Goal: Task Accomplishment & Management: Manage account settings

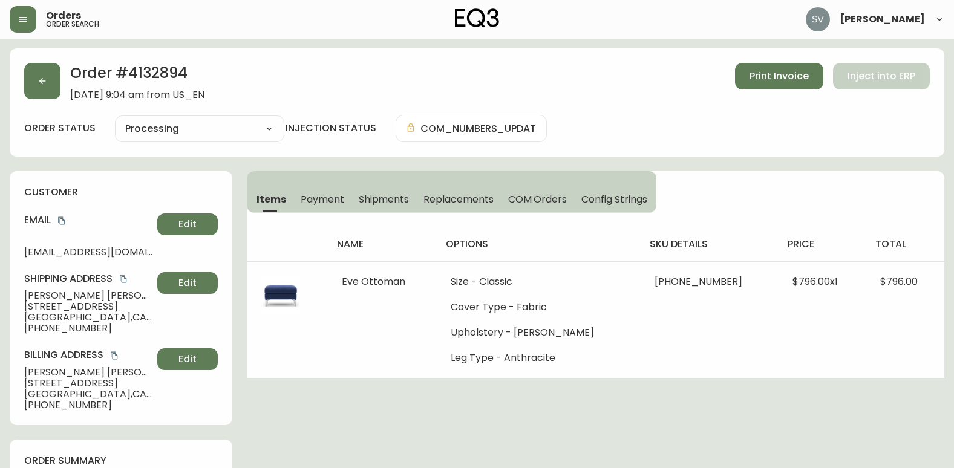
select select "PROCESSING"
click at [64, 87] on div "Order # 4132894 [DATE] 9:04 am from US_EN Print Invoice Inject into ERP" at bounding box center [477, 82] width 906 height 38
click at [58, 87] on button "button" at bounding box center [42, 81] width 36 height 36
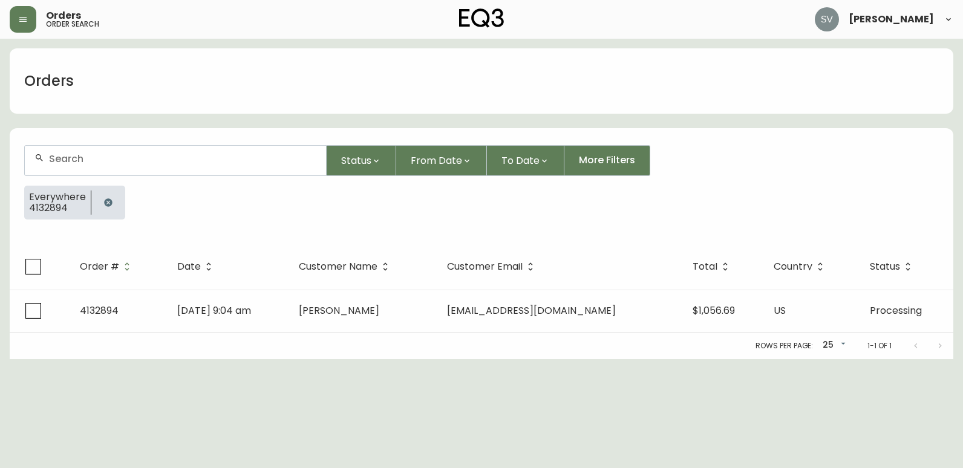
click at [107, 204] on icon "button" at bounding box center [108, 202] width 8 height 8
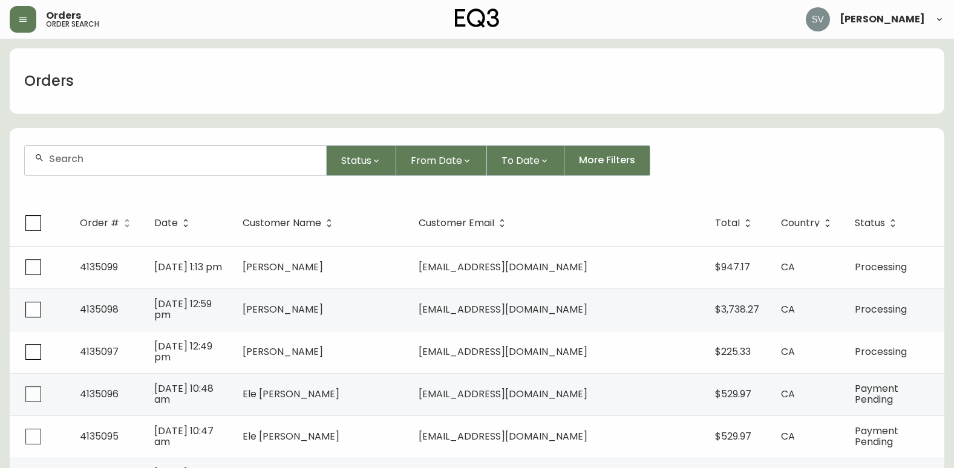
click at [151, 165] on div at bounding box center [175, 161] width 301 height 30
paste input "4134580"
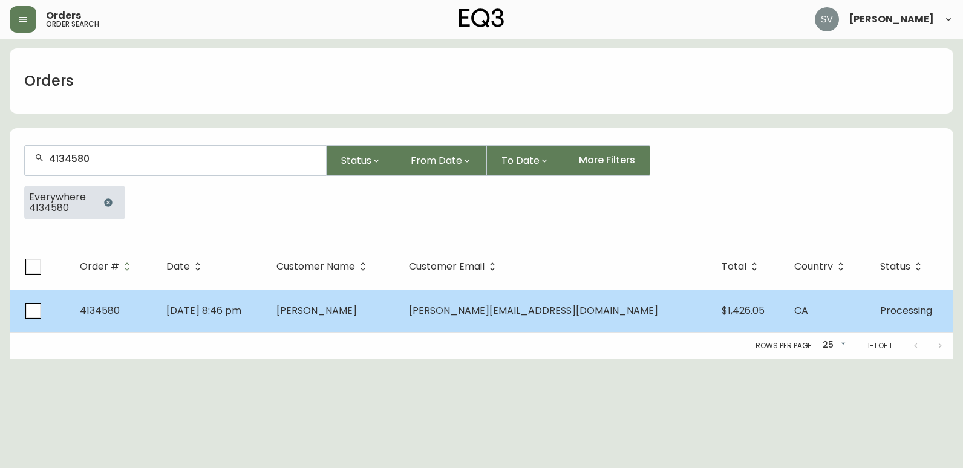
type input "4134580"
click at [357, 312] on span "[PERSON_NAME]" at bounding box center [316, 311] width 80 height 14
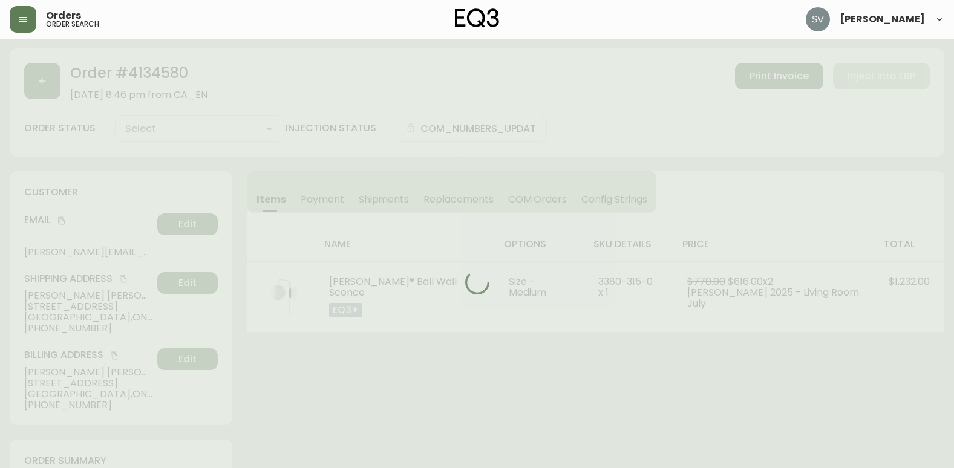
type input "Processing"
select select "PROCESSING"
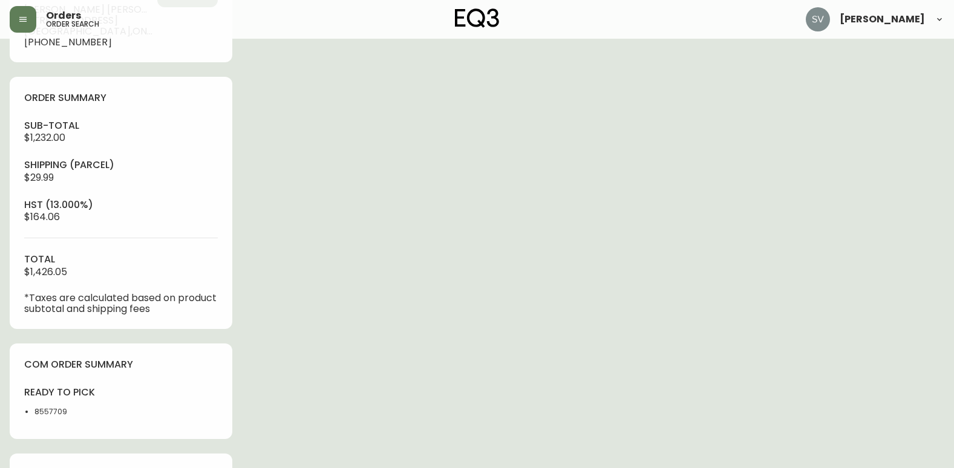
scroll to position [423, 0]
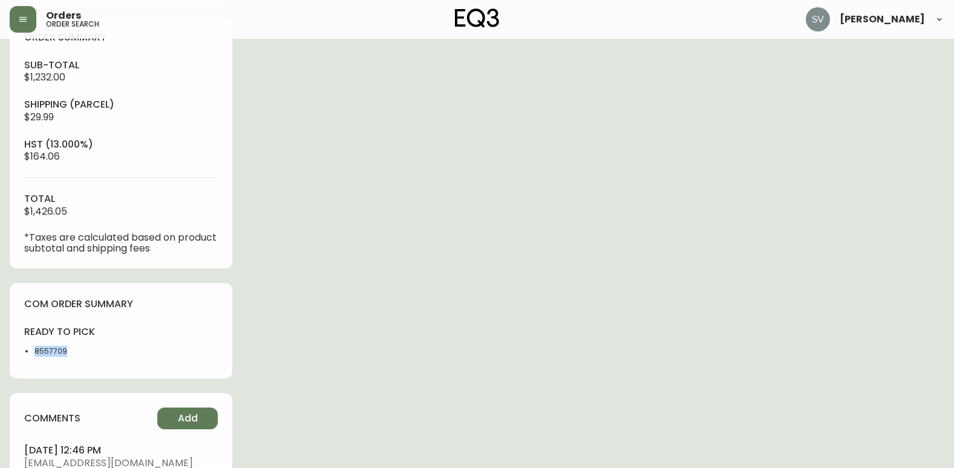
drag, startPoint x: 73, startPoint y: 348, endPoint x: 29, endPoint y: 351, distance: 43.7
click at [29, 351] on ul "8557709" at bounding box center [69, 351] width 90 height 11
drag, startPoint x: 29, startPoint y: 351, endPoint x: 41, endPoint y: 350, distance: 11.6
copy li "8557709"
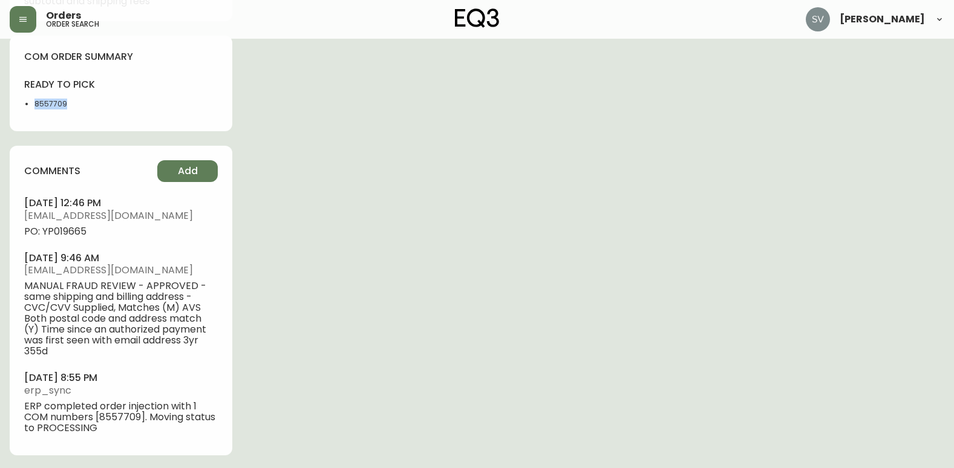
scroll to position [673, 0]
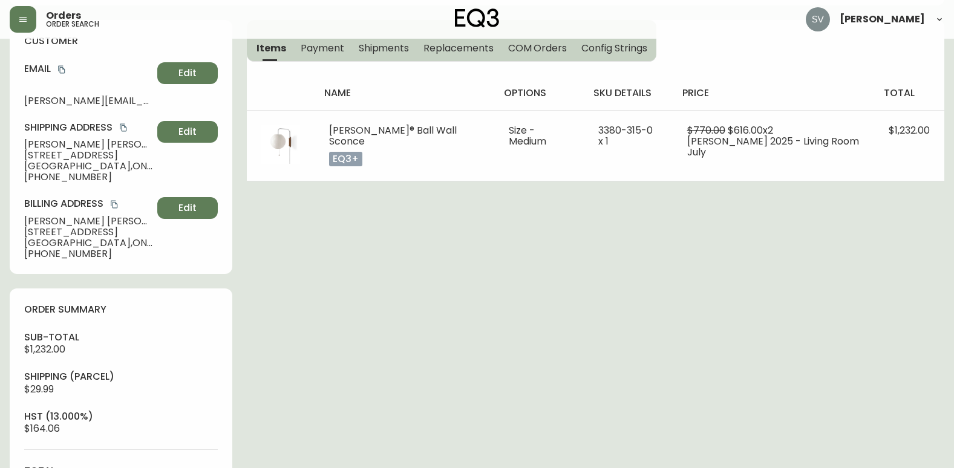
scroll to position [0, 0]
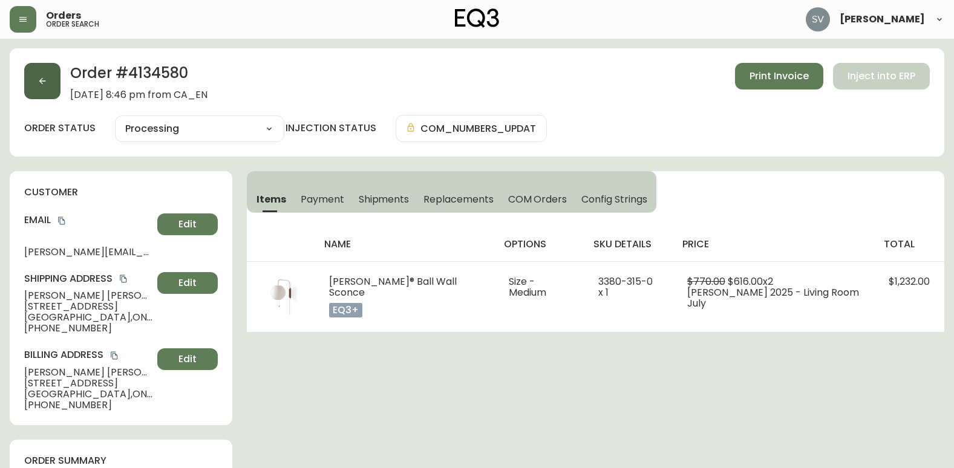
click at [34, 73] on button "button" at bounding box center [42, 81] width 36 height 36
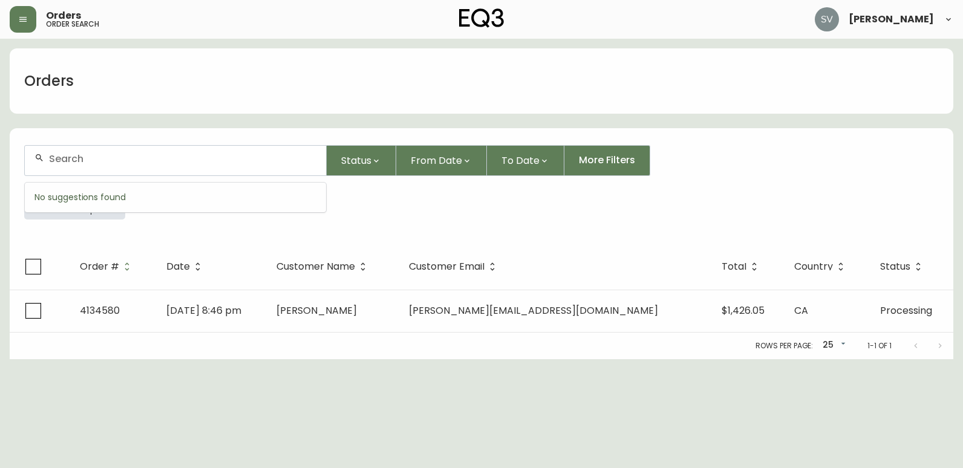
click at [187, 160] on input "text" at bounding box center [182, 158] width 267 height 11
click at [158, 227] on div "Everywhere 4134580" at bounding box center [481, 208] width 915 height 44
click at [103, 205] on icon "button" at bounding box center [108, 203] width 10 height 10
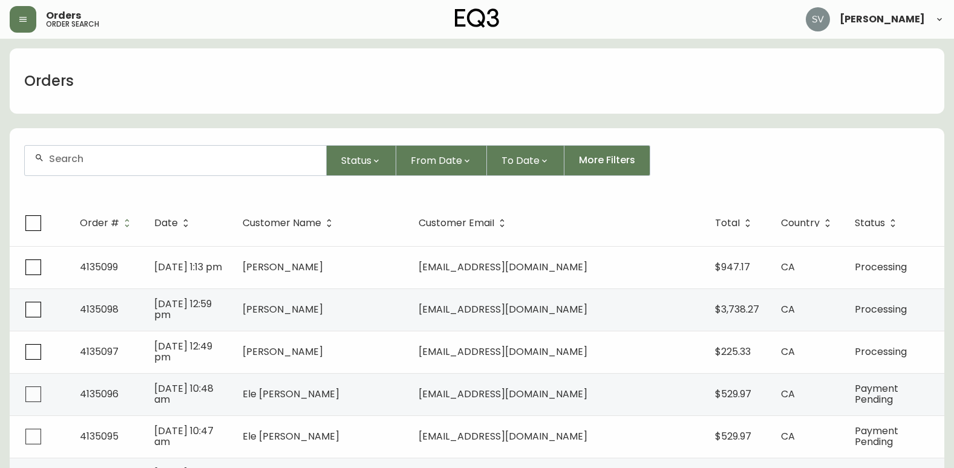
click at [123, 165] on div at bounding box center [175, 161] width 301 height 30
click at [150, 155] on input "text" at bounding box center [182, 158] width 267 height 11
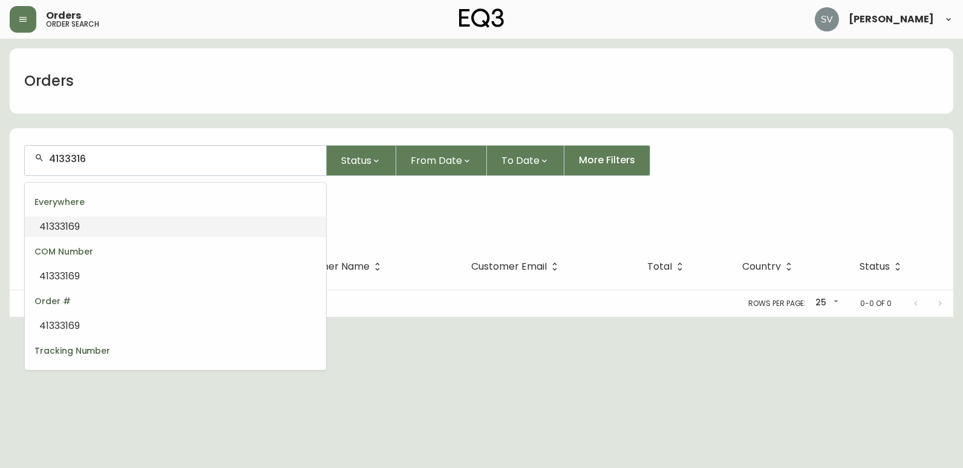
type input "41333169"
click at [148, 226] on li "4133316" at bounding box center [175, 227] width 301 height 21
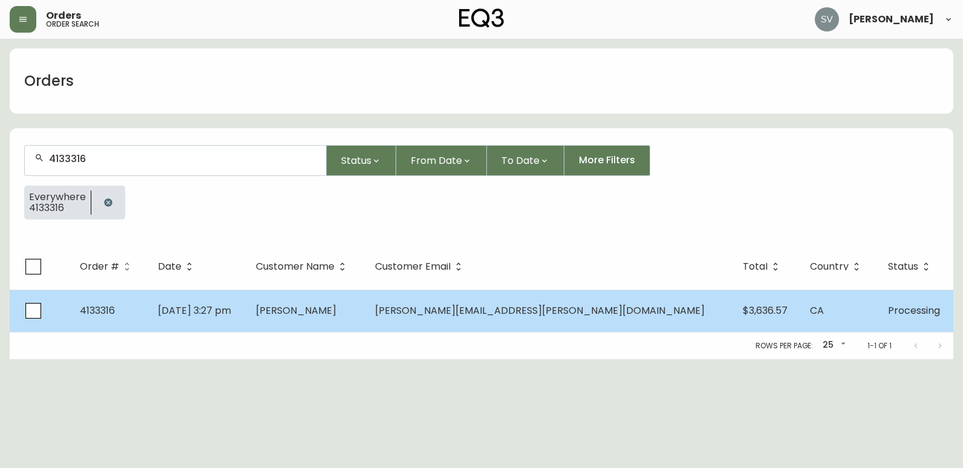
type input "4133316"
click at [246, 327] on td "[DATE] 3:27 pm" at bounding box center [196, 311] width 97 height 42
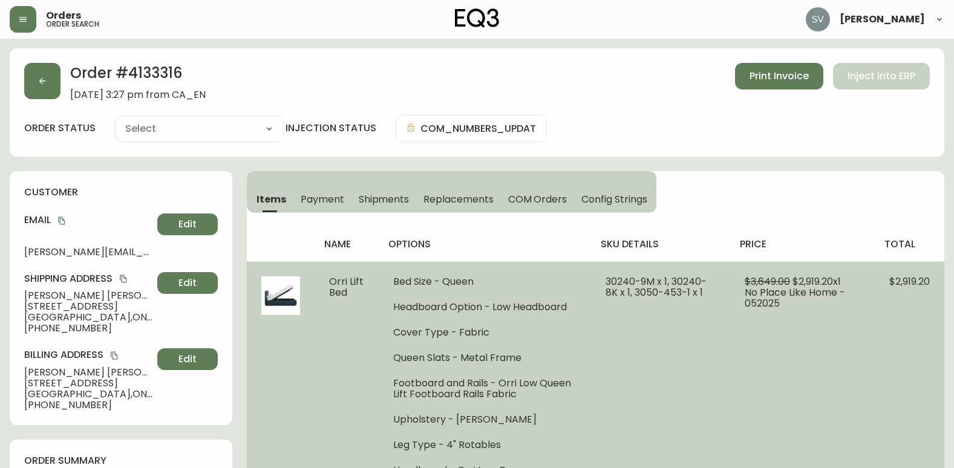
type input "Processing"
select select "PROCESSING"
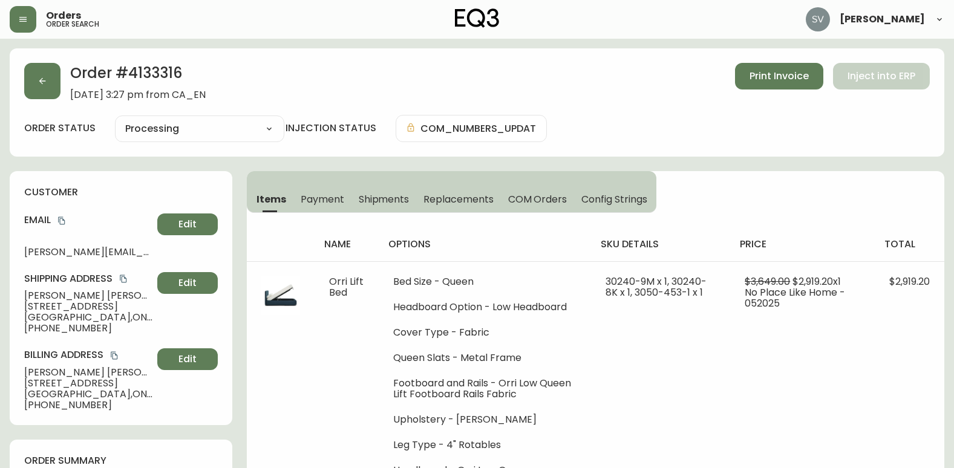
click at [885, 246] on h4 "total" at bounding box center [909, 244] width 50 height 13
click at [58, 80] on button "button" at bounding box center [42, 81] width 36 height 36
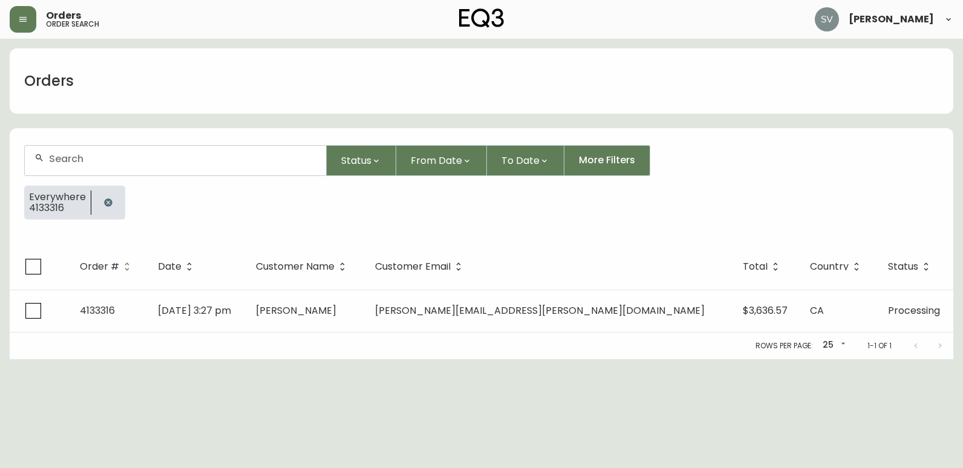
click at [111, 198] on icon "button" at bounding box center [108, 203] width 10 height 10
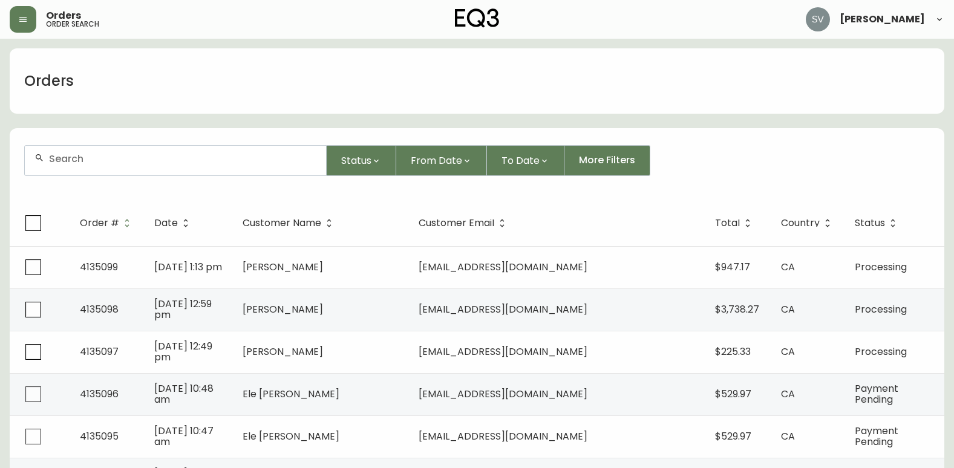
click at [141, 167] on div at bounding box center [175, 161] width 301 height 30
drag, startPoint x: 141, startPoint y: 166, endPoint x: 125, endPoint y: 163, distance: 16.6
paste input "4133037"
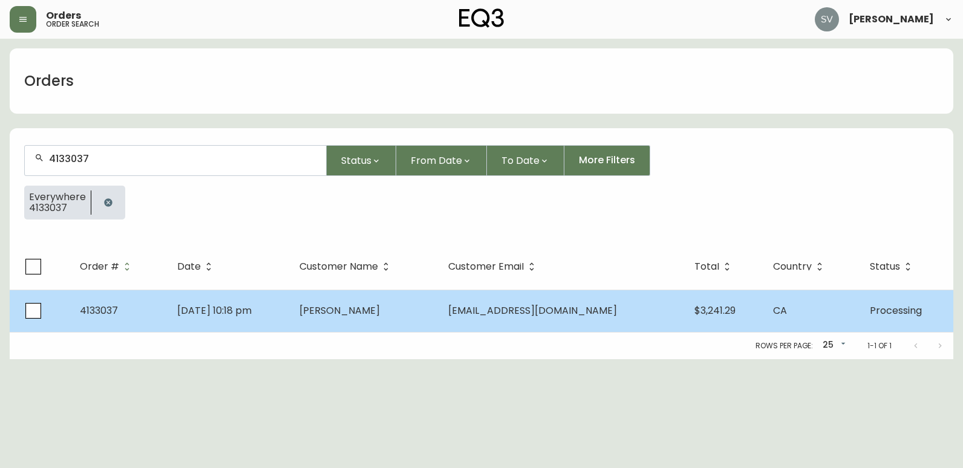
type input "4133037"
click at [201, 313] on span "[DATE] 10:18 pm" at bounding box center [214, 311] width 74 height 14
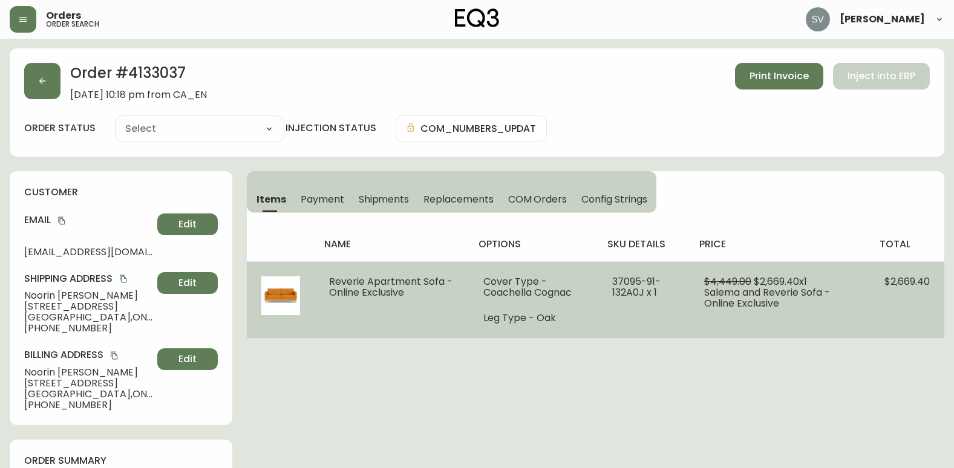
type input "Processing"
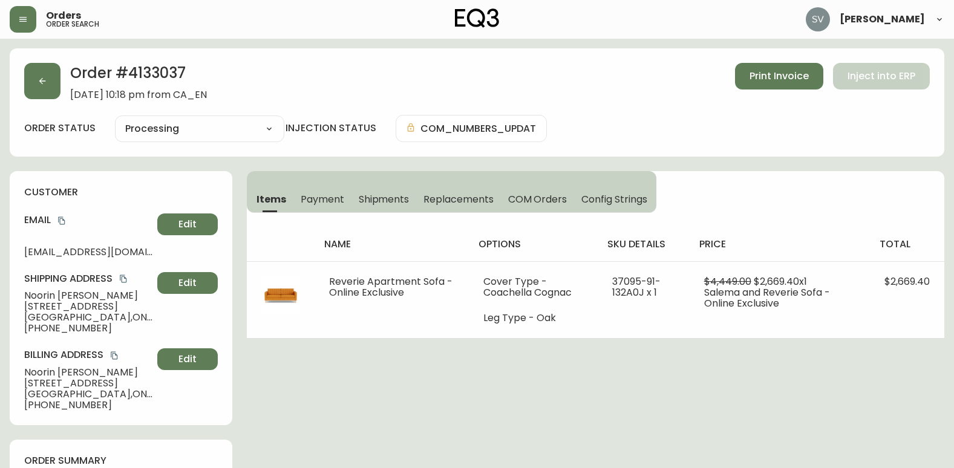
select select "PROCESSING"
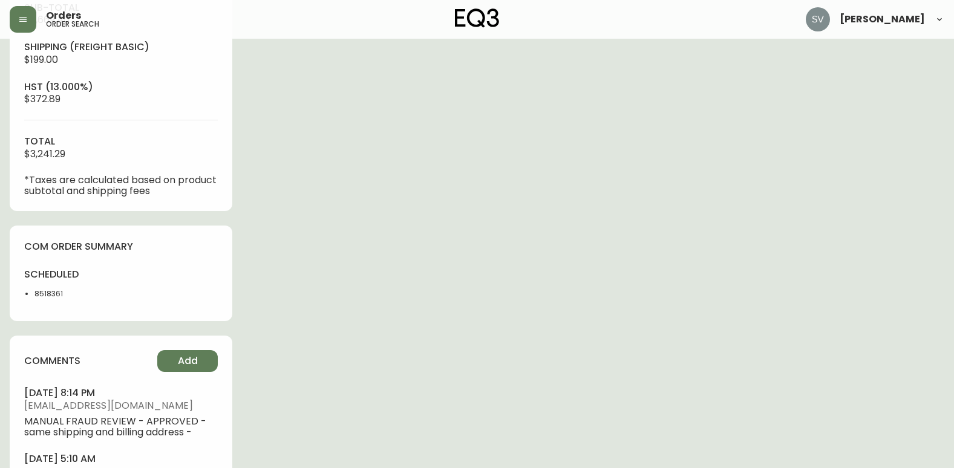
scroll to position [484, 0]
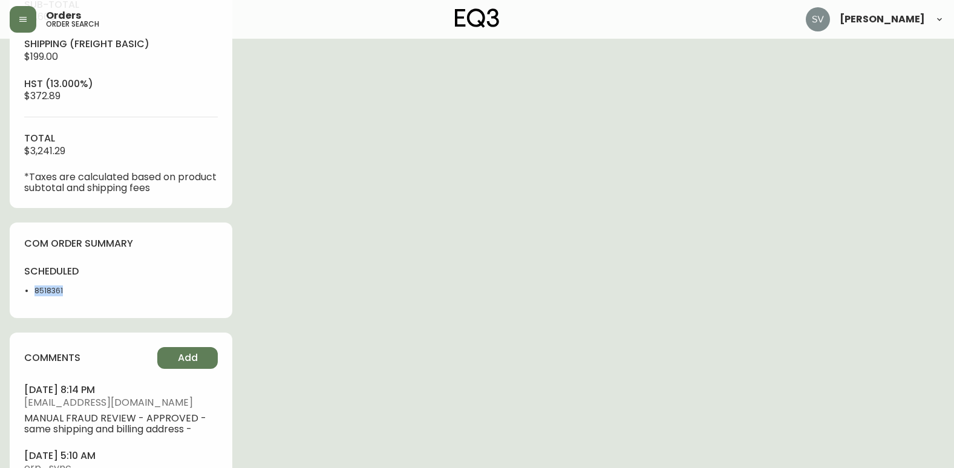
drag, startPoint x: 67, startPoint y: 290, endPoint x: 25, endPoint y: 287, distance: 42.5
click at [34, 287] on li "8518361" at bounding box center [73, 291] width 79 height 11
drag, startPoint x: 25, startPoint y: 287, endPoint x: 40, endPoint y: 291, distance: 15.7
copy li "8518361"
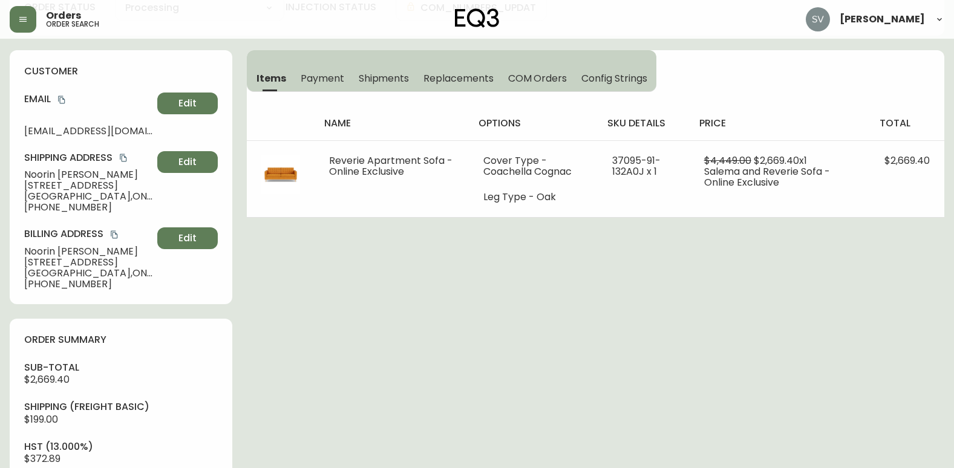
scroll to position [0, 0]
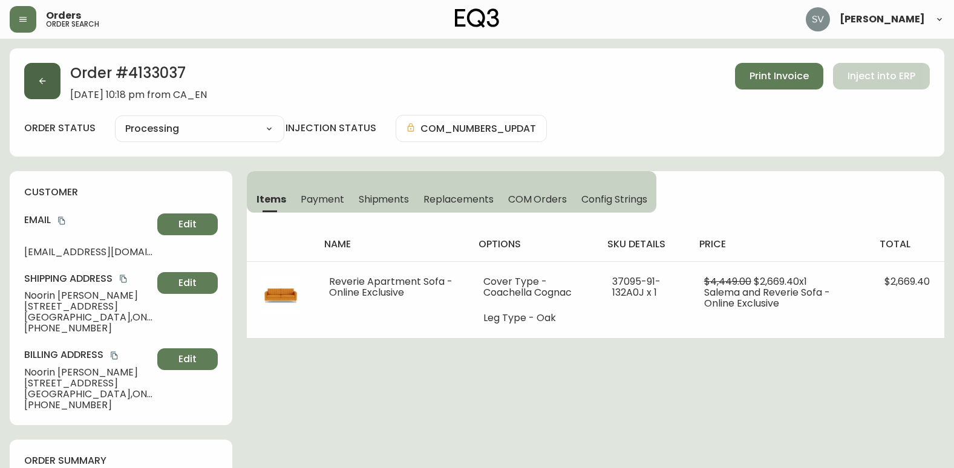
click at [38, 84] on icon "button" at bounding box center [43, 81] width 10 height 10
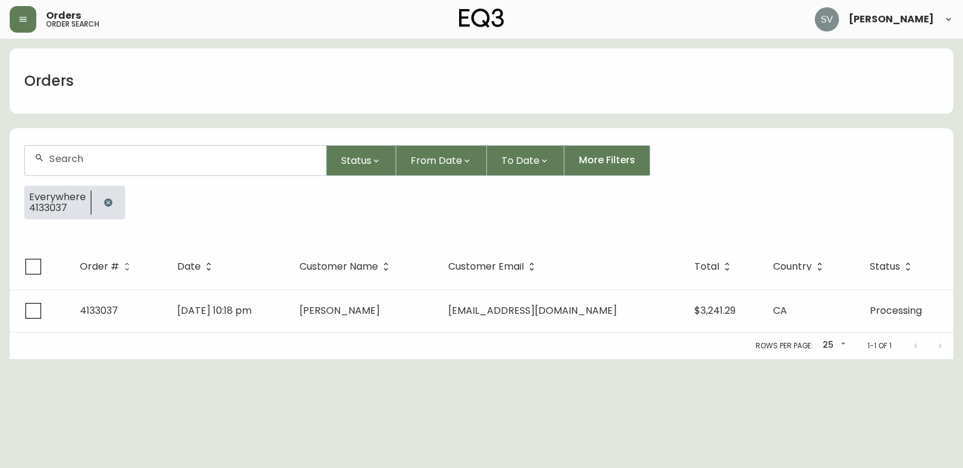
click at [103, 201] on icon "button" at bounding box center [108, 203] width 10 height 10
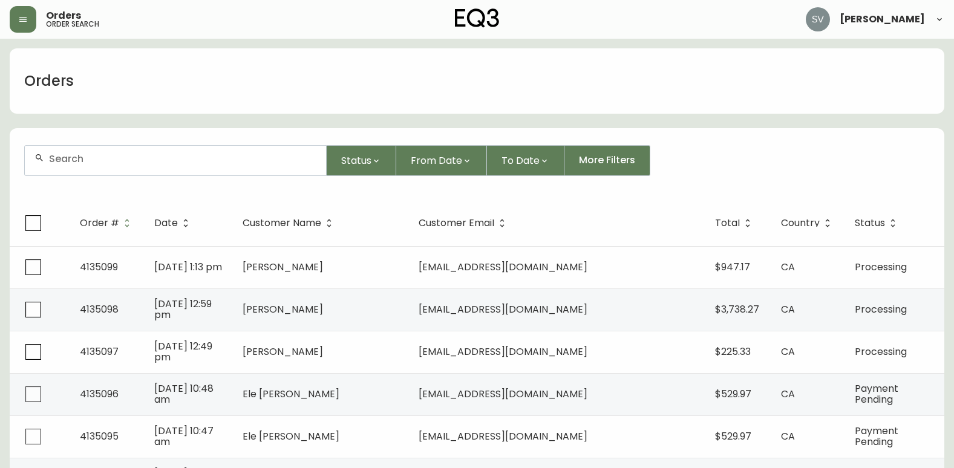
click at [146, 157] on input "text" at bounding box center [182, 158] width 267 height 11
click at [165, 231] on li "[PERSON_NAME]" at bounding box center [175, 227] width 301 height 21
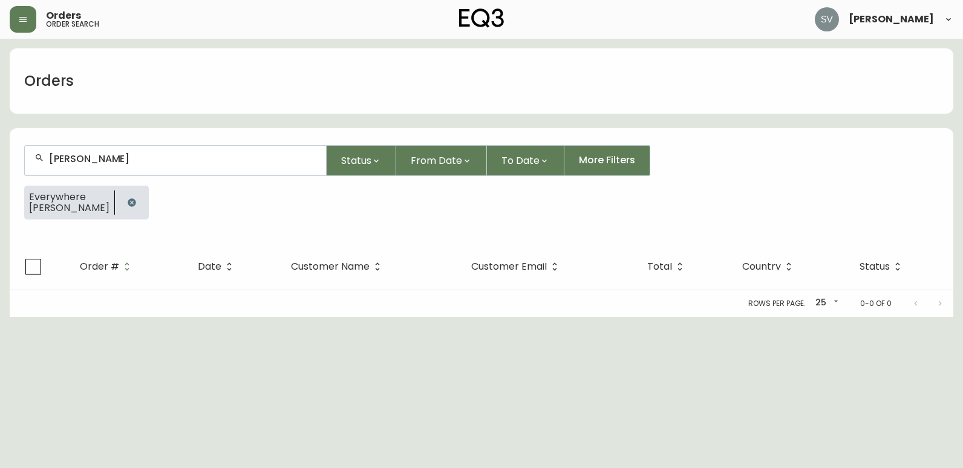
type input "[PERSON_NAME]"
click at [128, 202] on icon "button" at bounding box center [132, 202] width 8 height 8
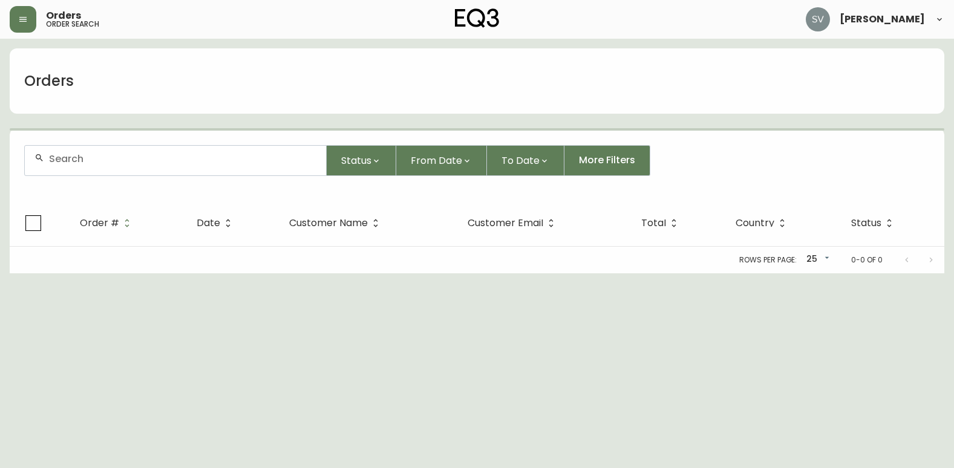
click at [136, 169] on div at bounding box center [175, 161] width 301 height 30
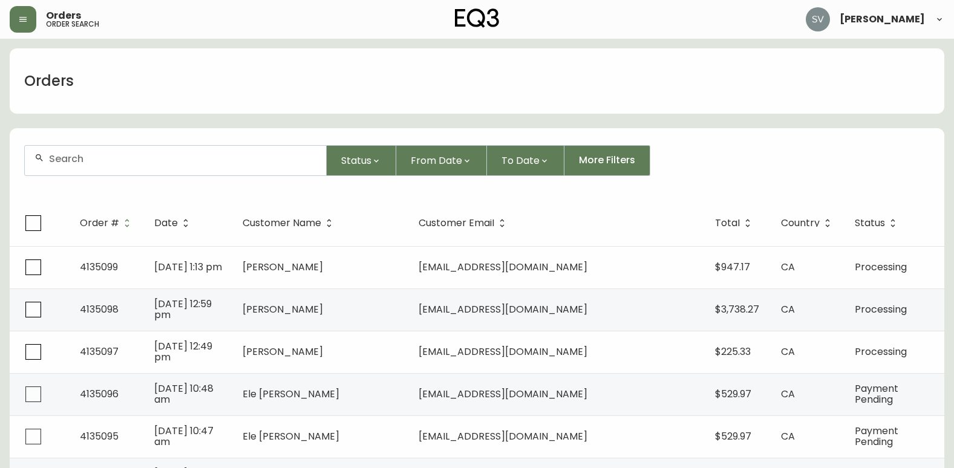
click at [143, 166] on div at bounding box center [175, 161] width 301 height 30
click at [143, 232] on li "[PERSON_NAME]" at bounding box center [175, 227] width 301 height 21
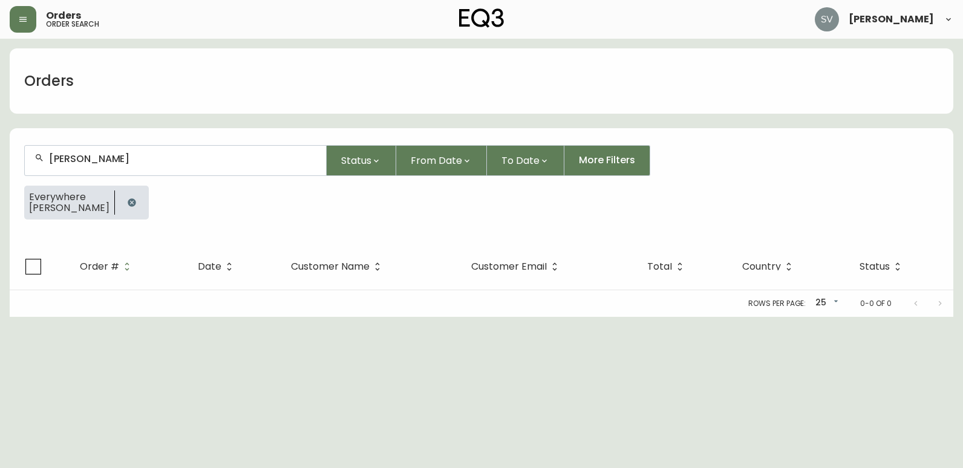
type input "[PERSON_NAME]"
click at [128, 204] on icon "button" at bounding box center [132, 202] width 8 height 8
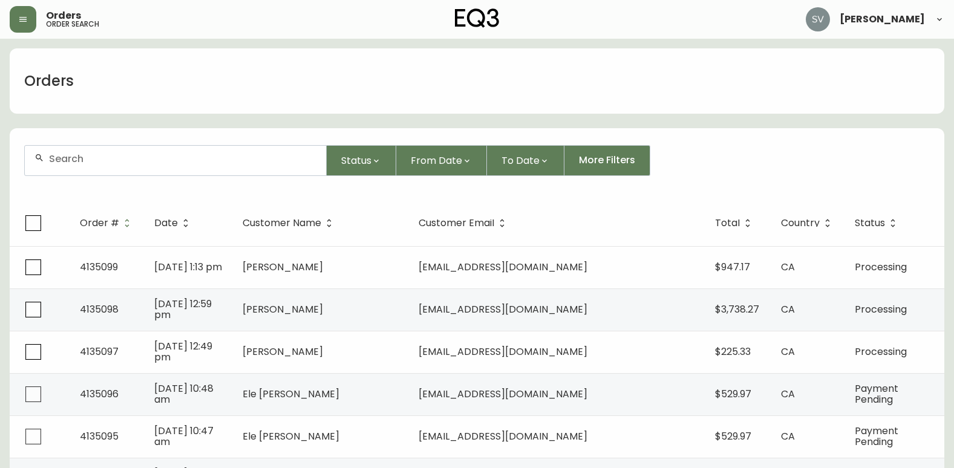
click at [106, 155] on input "text" at bounding box center [182, 158] width 267 height 11
paste input "4133929"
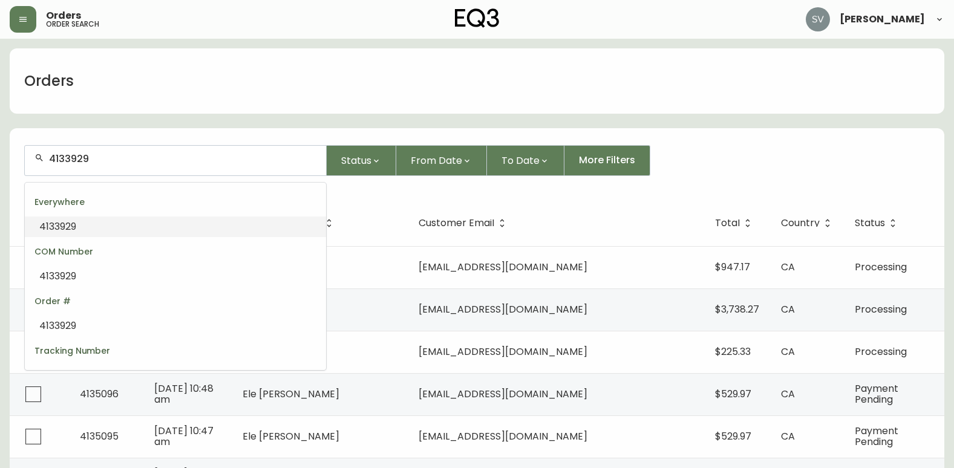
click at [82, 228] on li "4133929" at bounding box center [175, 227] width 301 height 21
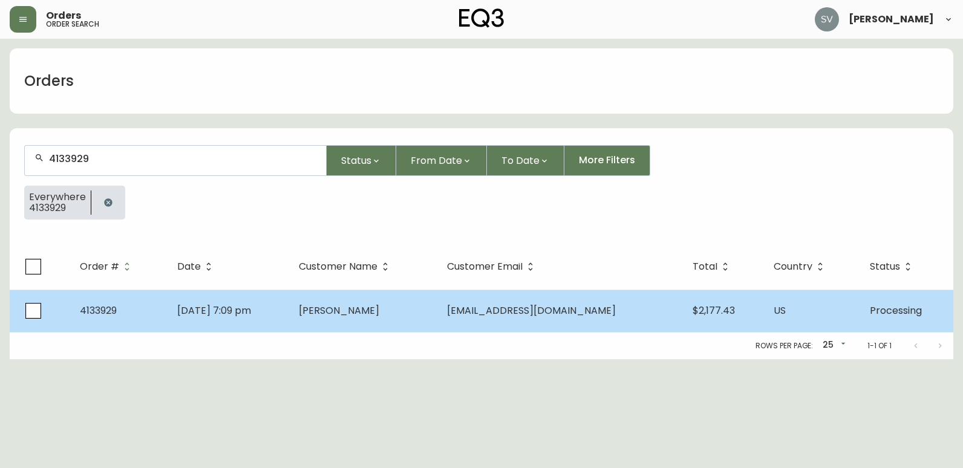
type input "4133929"
click at [413, 317] on td "[PERSON_NAME]" at bounding box center [363, 311] width 149 height 42
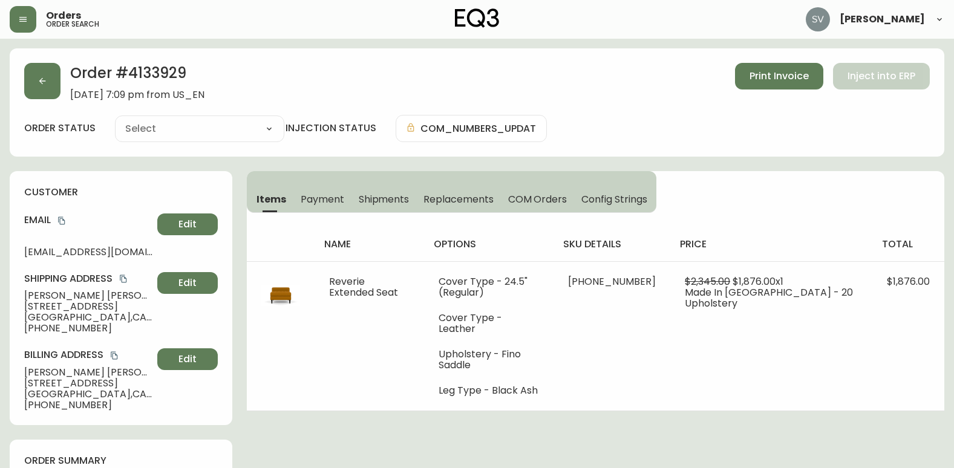
type input "Processing"
select select "PROCESSING"
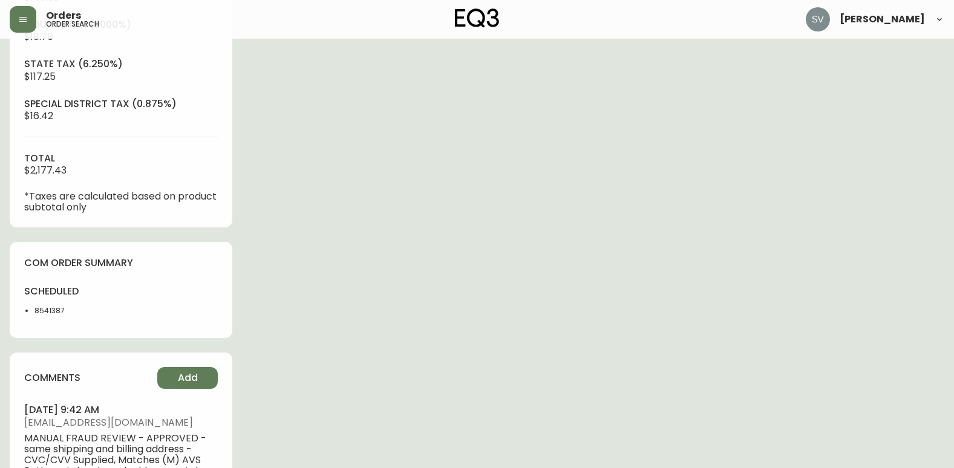
scroll to position [544, 0]
drag, startPoint x: 68, startPoint y: 313, endPoint x: 32, endPoint y: 312, distance: 35.7
click at [32, 312] on ul "8541387" at bounding box center [69, 309] width 90 height 11
drag, startPoint x: 32, startPoint y: 312, endPoint x: 40, endPoint y: 313, distance: 8.0
copy li "8541387"
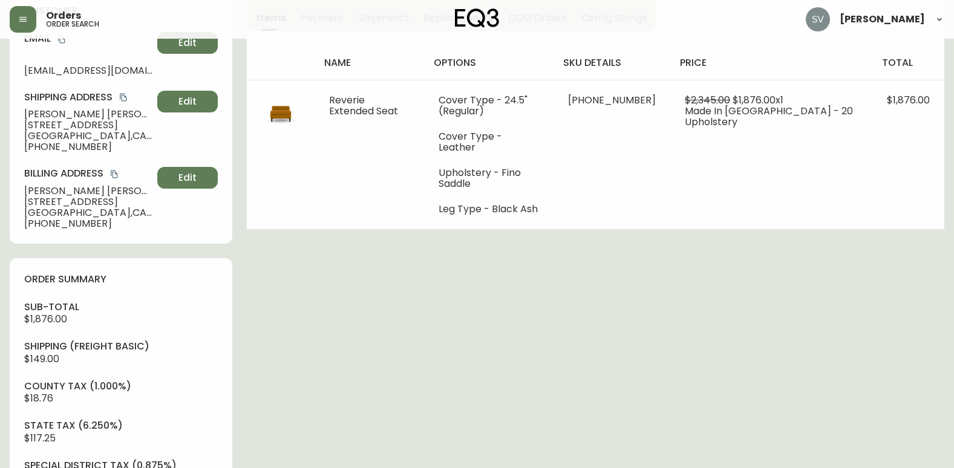
scroll to position [0, 0]
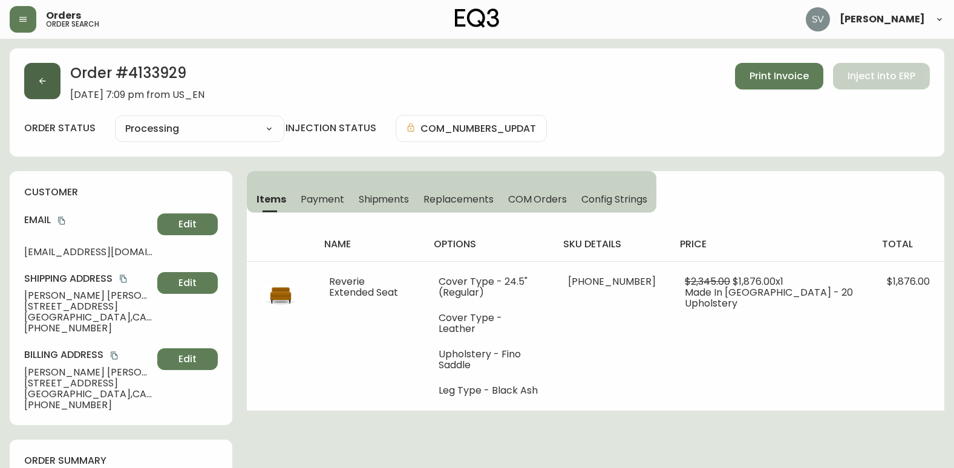
click at [45, 73] on button "button" at bounding box center [42, 81] width 36 height 36
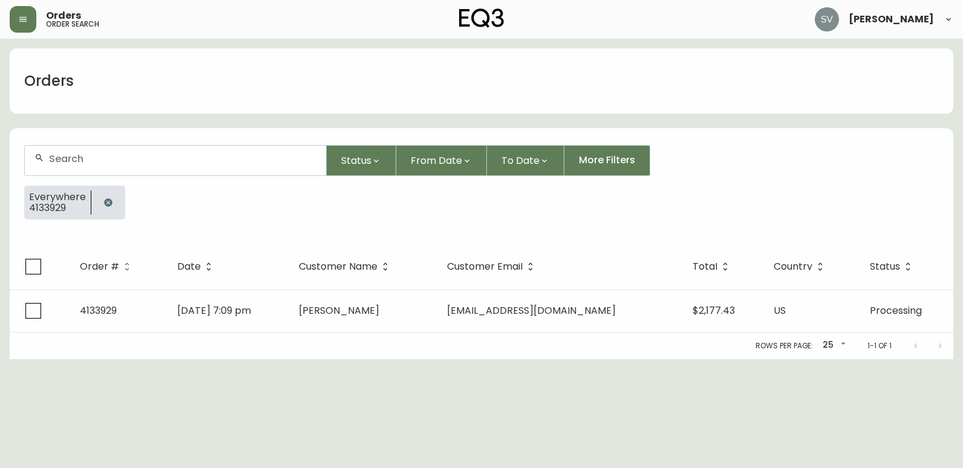
click at [108, 204] on icon "button" at bounding box center [108, 203] width 10 height 10
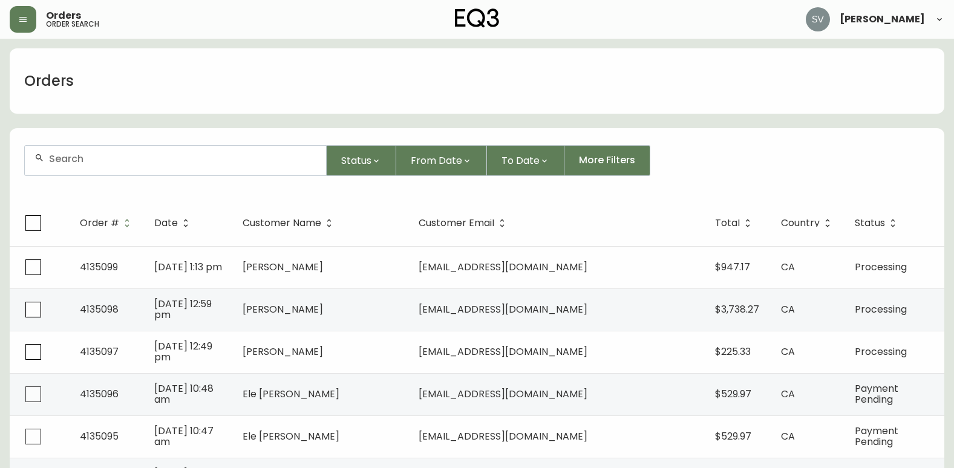
click at [122, 163] on input "text" at bounding box center [182, 158] width 267 height 11
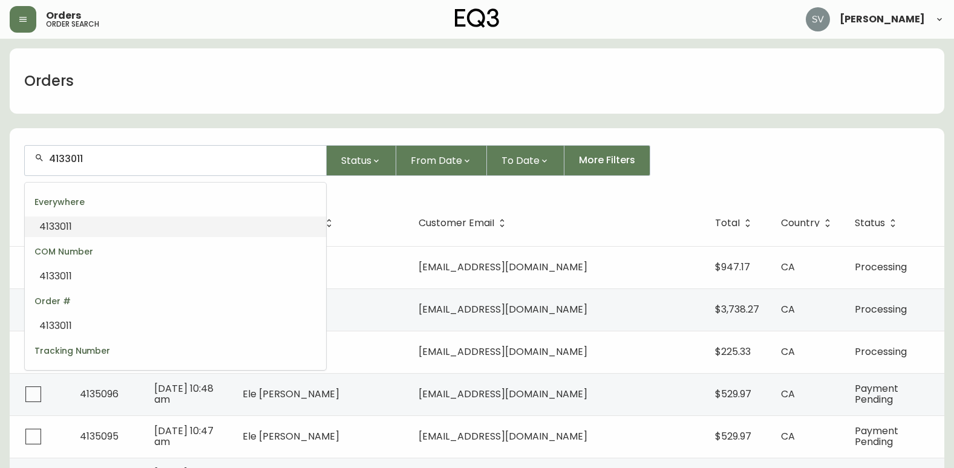
click at [189, 223] on li "4133011" at bounding box center [175, 227] width 301 height 21
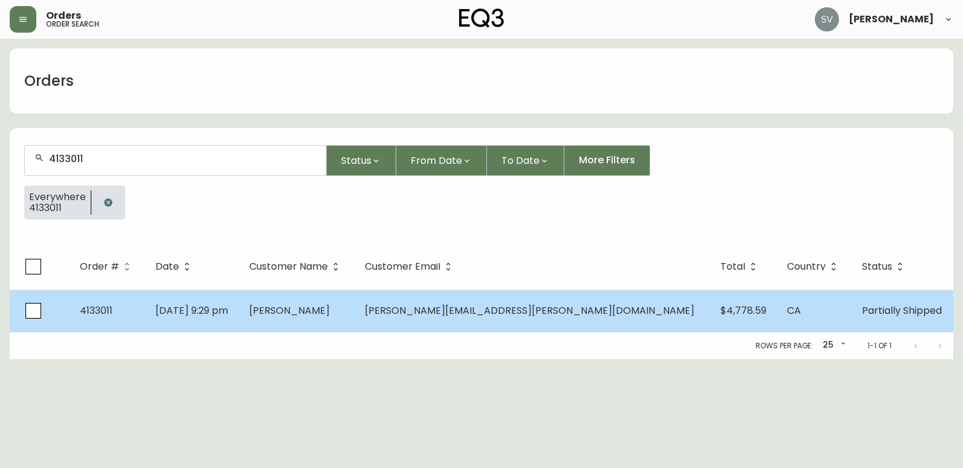
type input "4133011"
click at [355, 313] on td "[PERSON_NAME]" at bounding box center [298, 311] width 116 height 42
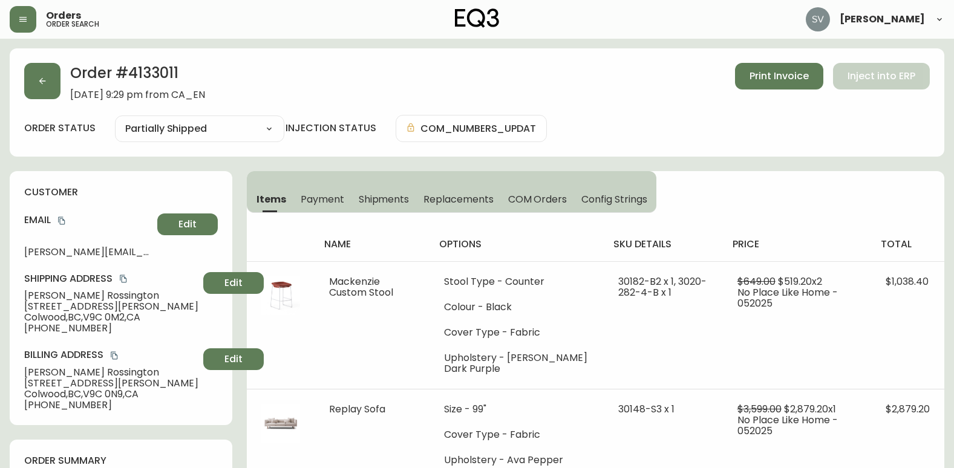
type input "Partially Shipped"
select select "PARTIALLY_SHIPPED"
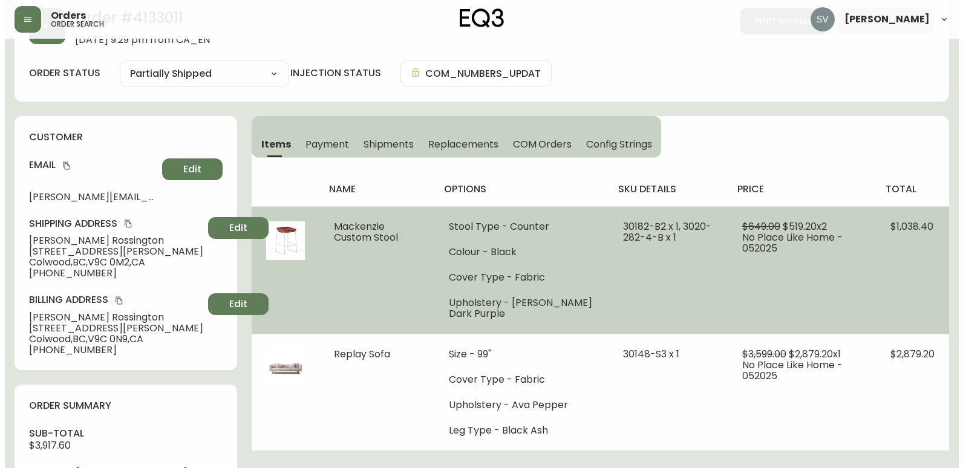
scroll to position [121, 0]
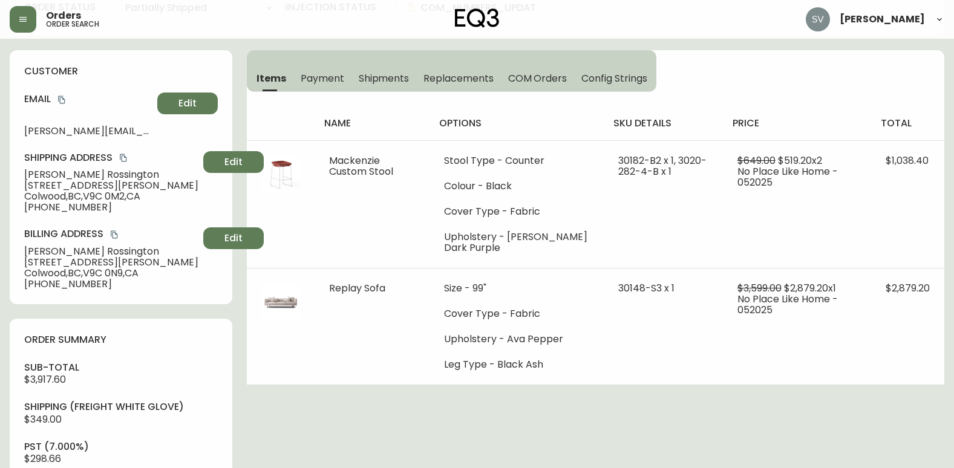
click at [22, 21] on icon "button" at bounding box center [22, 19] width 7 height 5
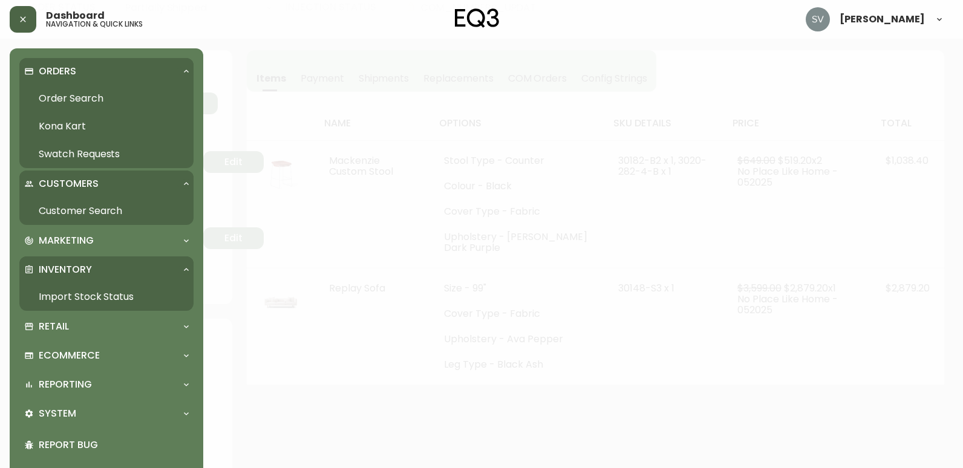
scroll to position [122, 0]
click at [57, 93] on link "Order Search" at bounding box center [106, 99] width 174 height 28
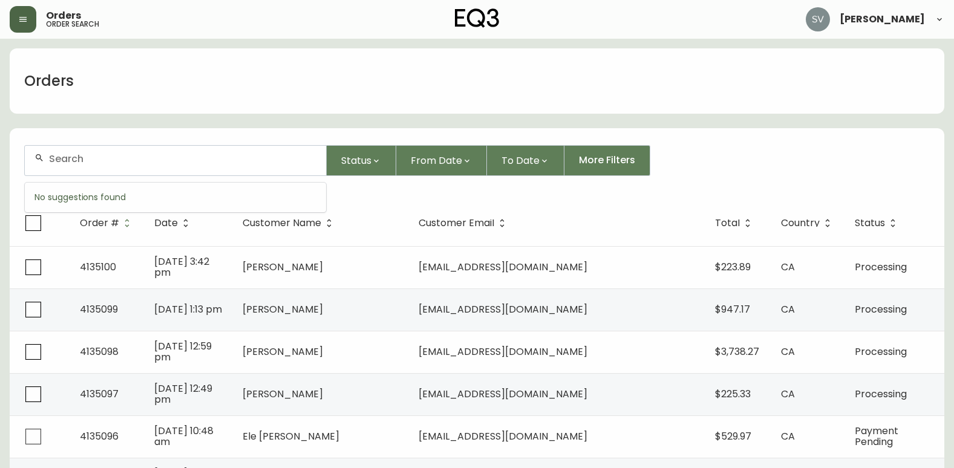
click at [159, 162] on input "text" at bounding box center [182, 158] width 267 height 11
paste input "4134543"
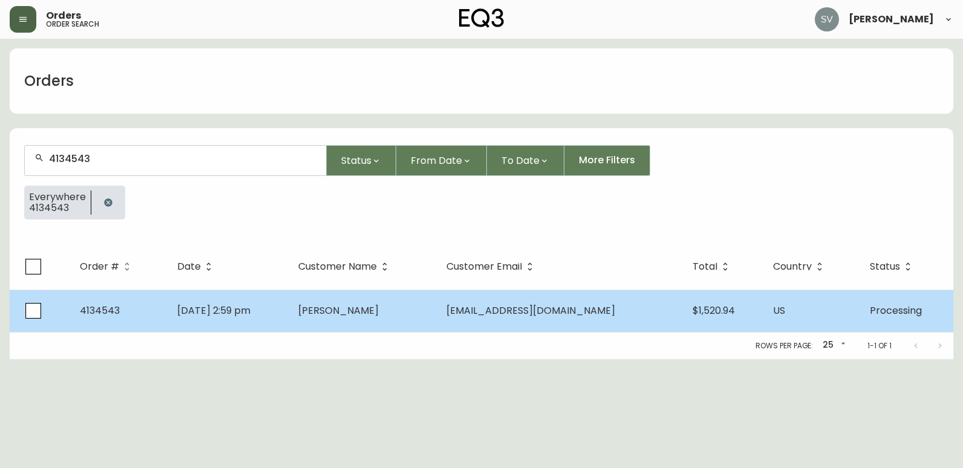
type input "4134543"
click at [437, 322] on td "[PERSON_NAME]" at bounding box center [363, 311] width 149 height 42
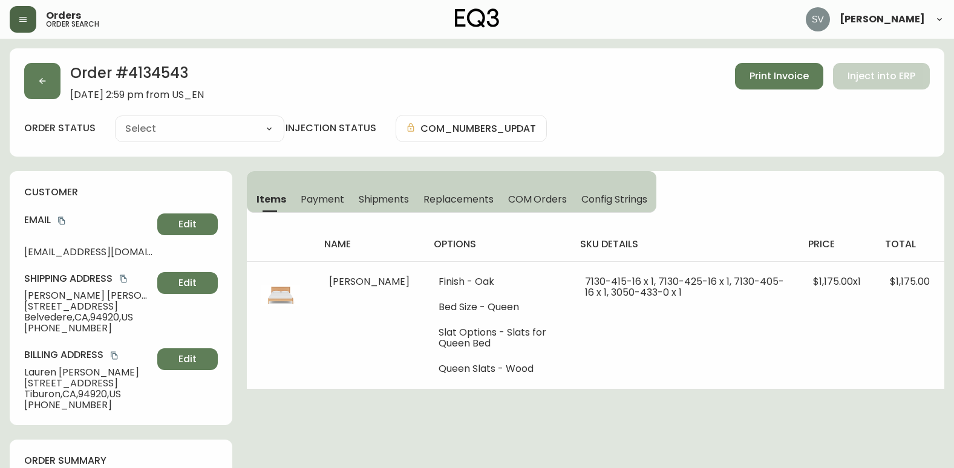
type input "Processing"
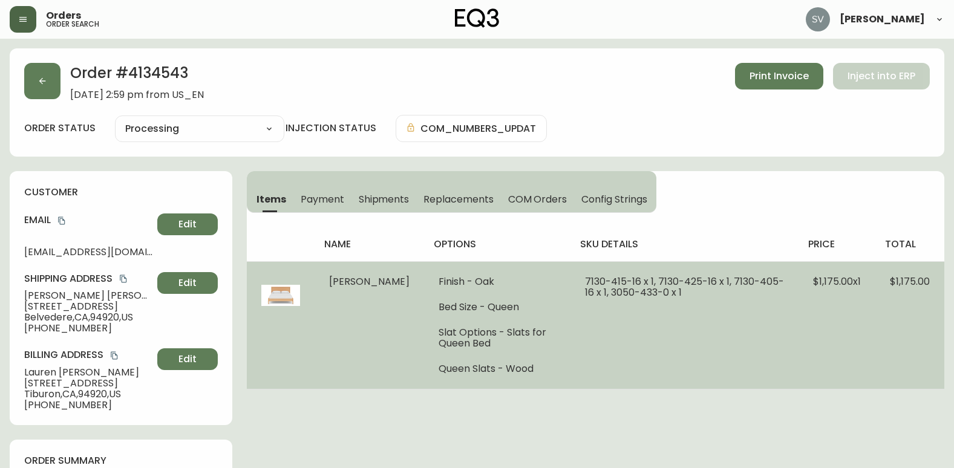
select select "PROCESSING"
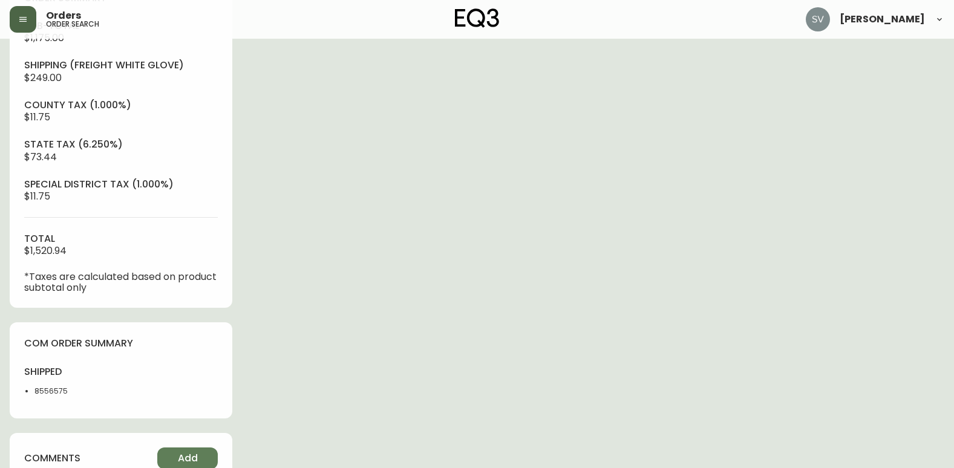
scroll to position [484, 0]
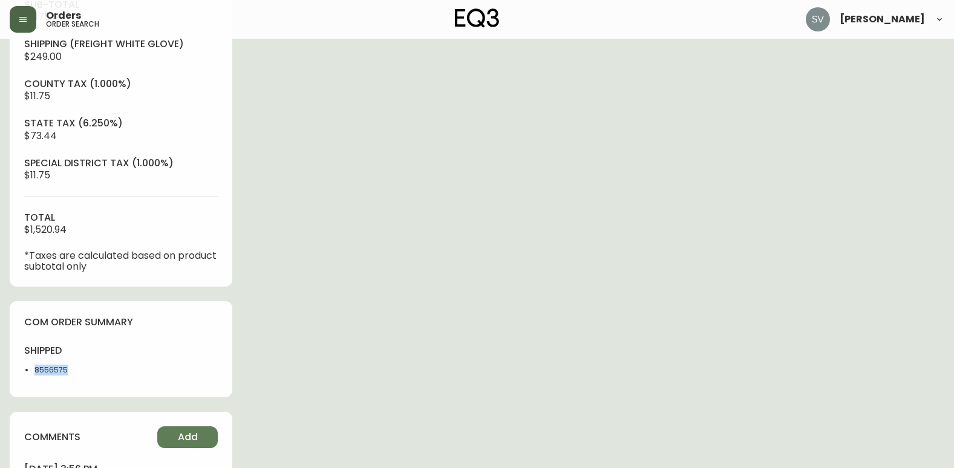
drag, startPoint x: 102, startPoint y: 374, endPoint x: 30, endPoint y: 372, distance: 72.6
click at [30, 372] on ul "8556575" at bounding box center [69, 370] width 90 height 11
copy li "8556575"
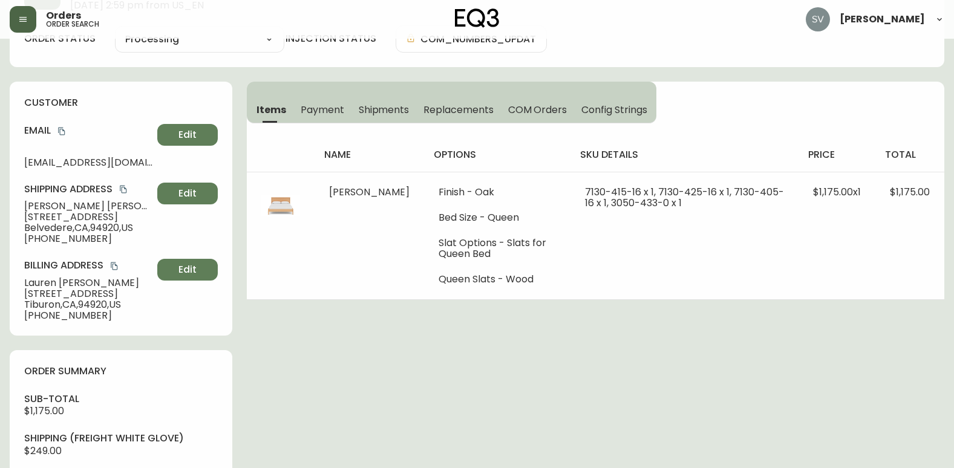
scroll to position [0, 0]
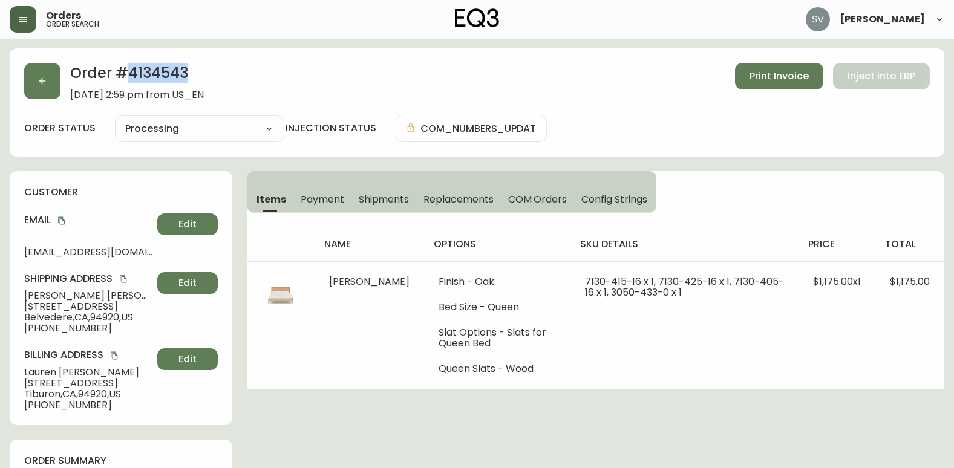
drag, startPoint x: 197, startPoint y: 77, endPoint x: 129, endPoint y: 81, distance: 67.9
click at [129, 81] on h2 "Order # 4134543" at bounding box center [137, 76] width 134 height 27
drag, startPoint x: 129, startPoint y: 81, endPoint x: 136, endPoint y: 77, distance: 7.9
copy h2 "4134543"
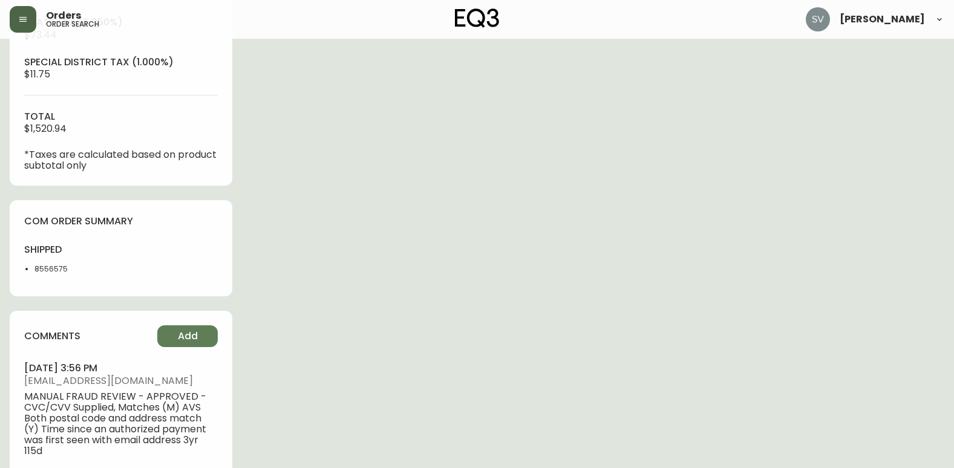
scroll to position [686, 0]
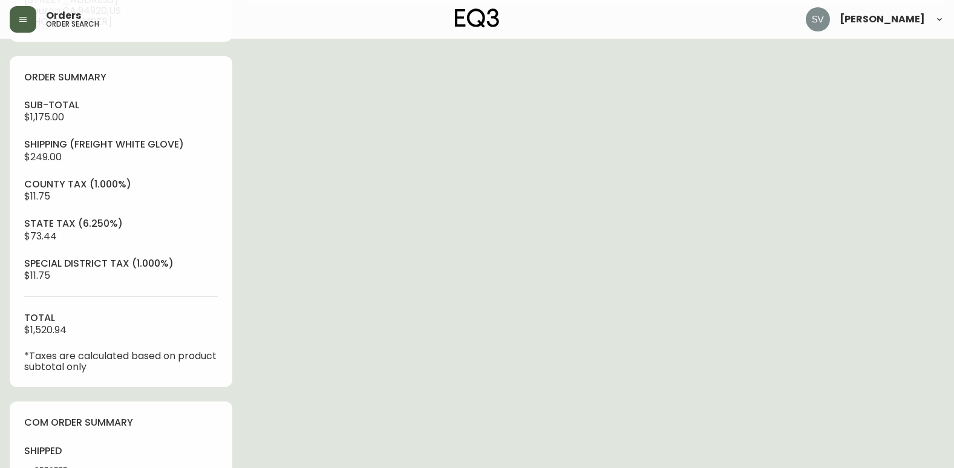
scroll to position [142, 0]
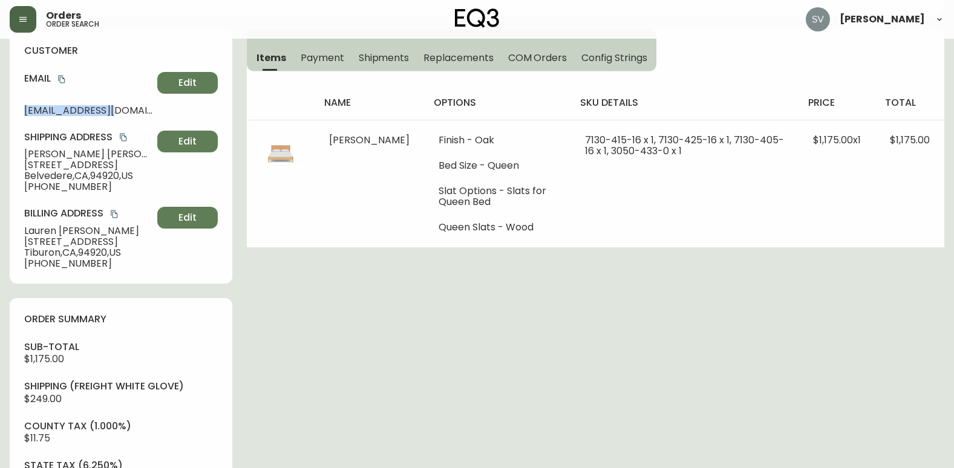
drag, startPoint x: 119, startPoint y: 114, endPoint x: 22, endPoint y: 113, distance: 96.8
click at [22, 113] on div "customer Email [EMAIL_ADDRESS][DOMAIN_NAME] Edit Shipping Address [PERSON_NAME]…" at bounding box center [121, 157] width 223 height 254
drag, startPoint x: 22, startPoint y: 113, endPoint x: 73, endPoint y: 109, distance: 50.4
copy span "[EMAIL_ADDRESS][DOMAIN_NAME]"
click at [433, 331] on div "Order # 4134543 [DATE] 2:59 pm from US_EN Print Invoice Inject into ERP order s…" at bounding box center [477, 460] width 935 height 1106
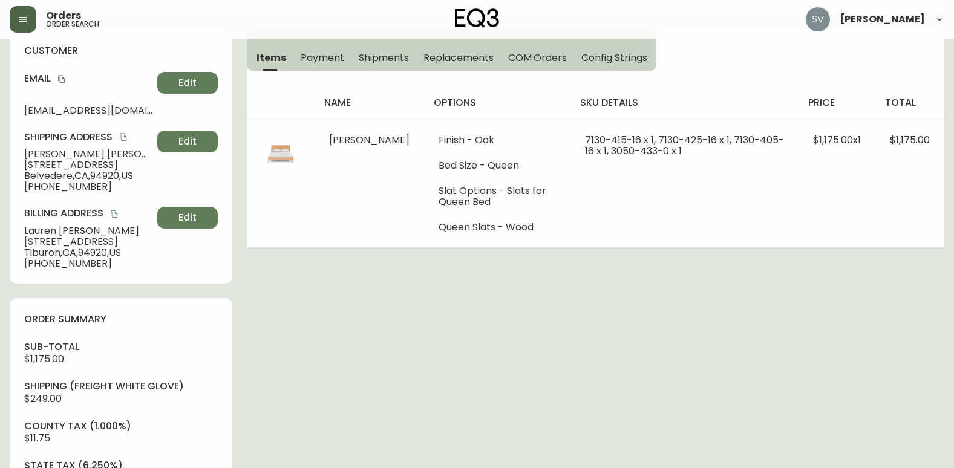
scroll to position [0, 0]
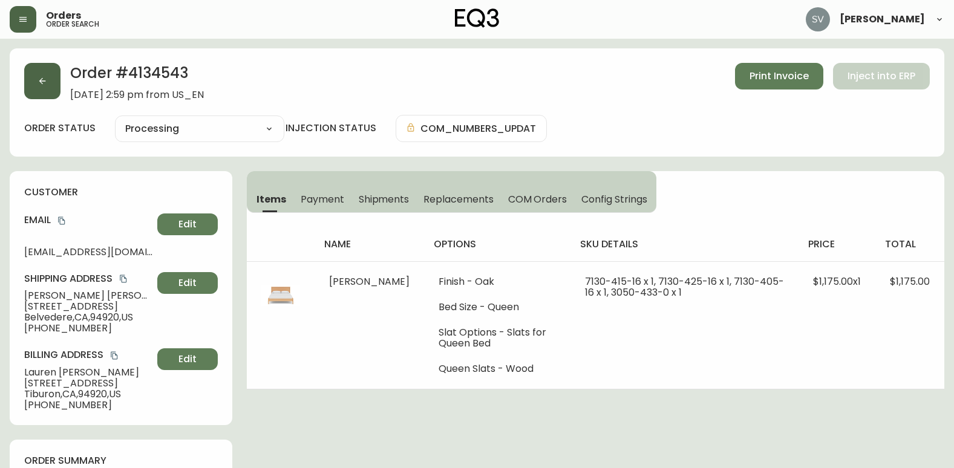
click at [51, 69] on button "button" at bounding box center [42, 81] width 36 height 36
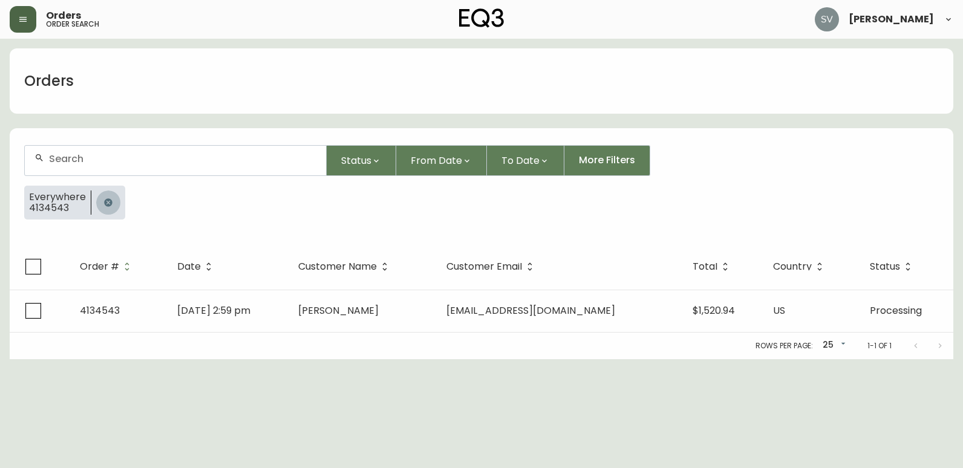
click at [109, 202] on icon "button" at bounding box center [108, 202] width 8 height 8
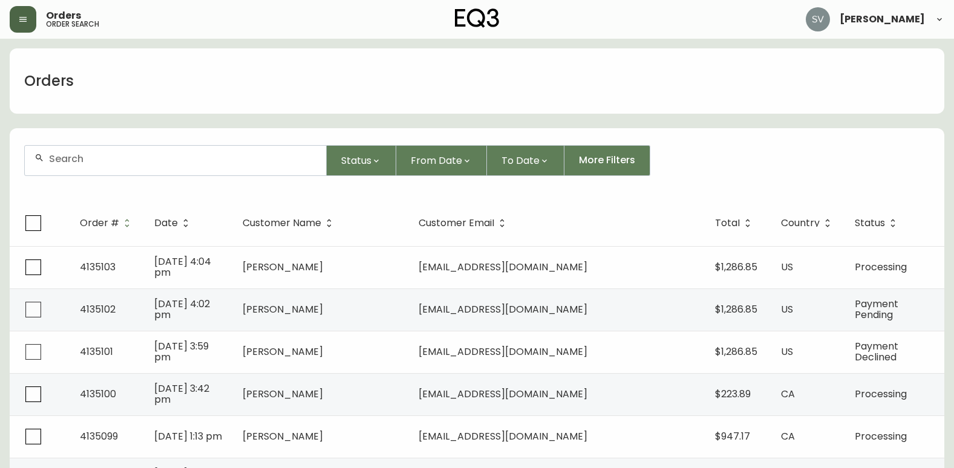
click at [147, 158] on input "text" at bounding box center [182, 158] width 267 height 11
paste input "4080973"
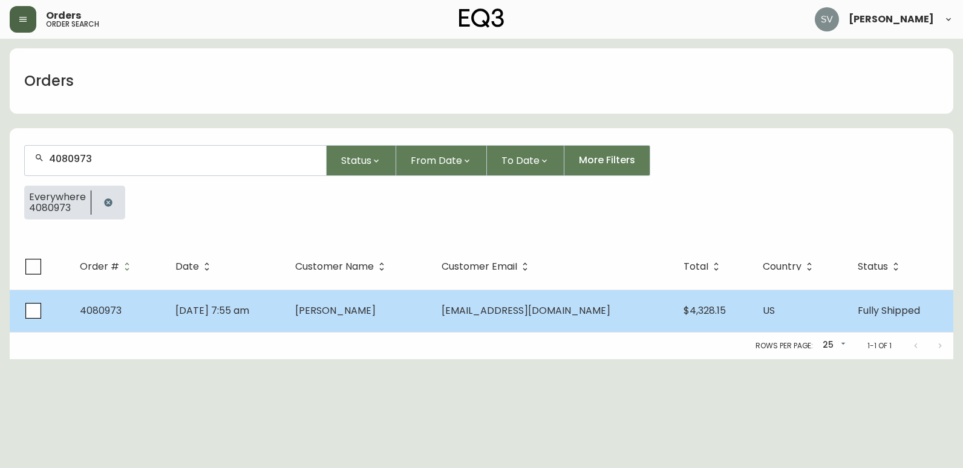
type input "4080973"
click at [376, 311] on span "[PERSON_NAME]" at bounding box center [335, 311] width 80 height 14
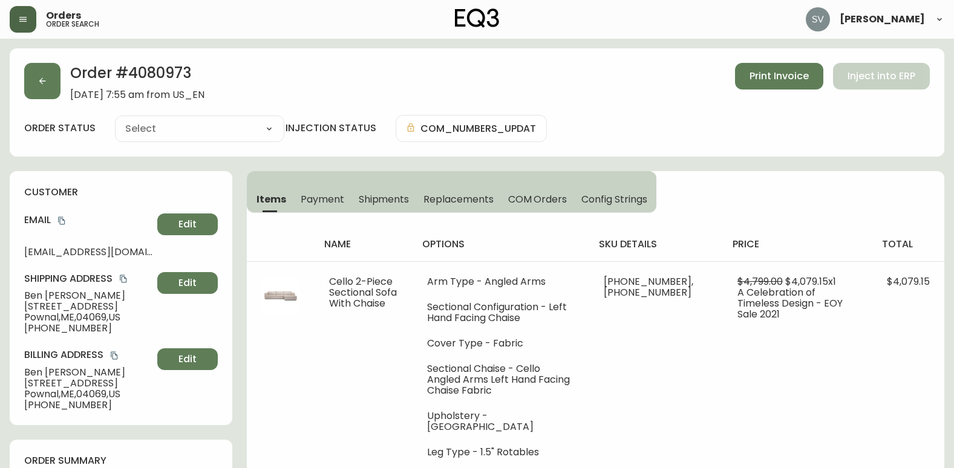
type input "Fully Shipped"
select select "FULLY_SHIPPED"
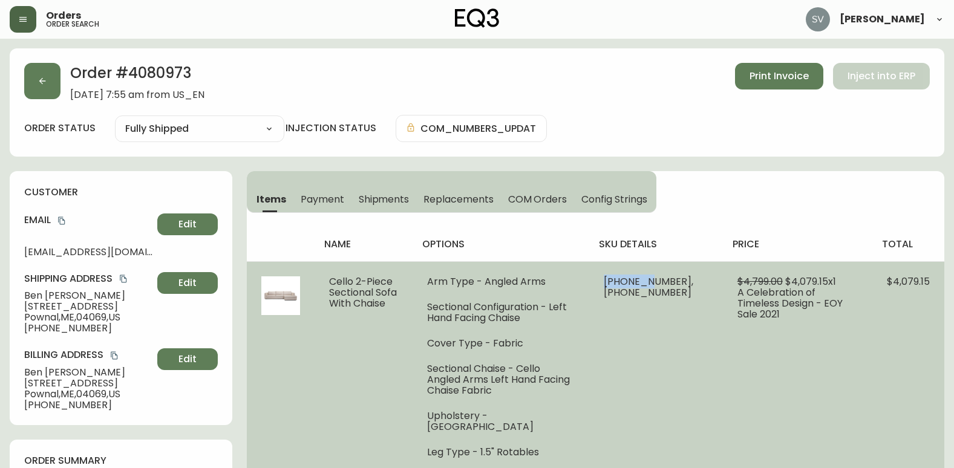
drag, startPoint x: 679, startPoint y: 279, endPoint x: 638, endPoint y: 281, distance: 41.2
click at [638, 281] on span "[PHONE_NUMBER], [PHONE_NUMBER]" at bounding box center [649, 287] width 90 height 25
drag, startPoint x: 638, startPoint y: 281, endPoint x: 540, endPoint y: 304, distance: 100.7
click at [540, 304] on li "Sectional Configuration - Left Hand Facing Chaise" at bounding box center [501, 313] width 148 height 22
drag, startPoint x: 636, startPoint y: 282, endPoint x: 679, endPoint y: 281, distance: 42.3
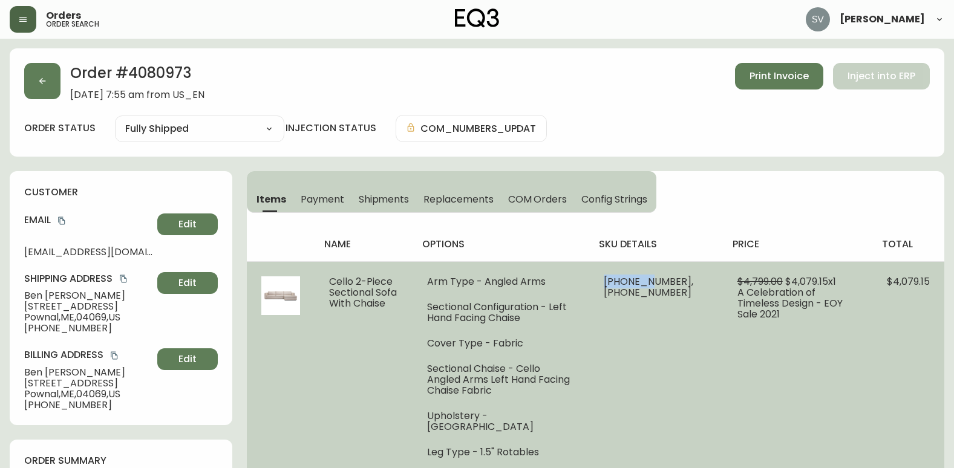
click at [679, 281] on span "[PHONE_NUMBER], [PHONE_NUMBER]" at bounding box center [649, 287] width 90 height 25
copy span "30136-08"
drag, startPoint x: 651, startPoint y: 291, endPoint x: 685, endPoint y: 289, distance: 34.0
click at [685, 289] on span "[PHONE_NUMBER], [PHONE_NUMBER]" at bounding box center [649, 287] width 90 height 25
copy span "30136-16"
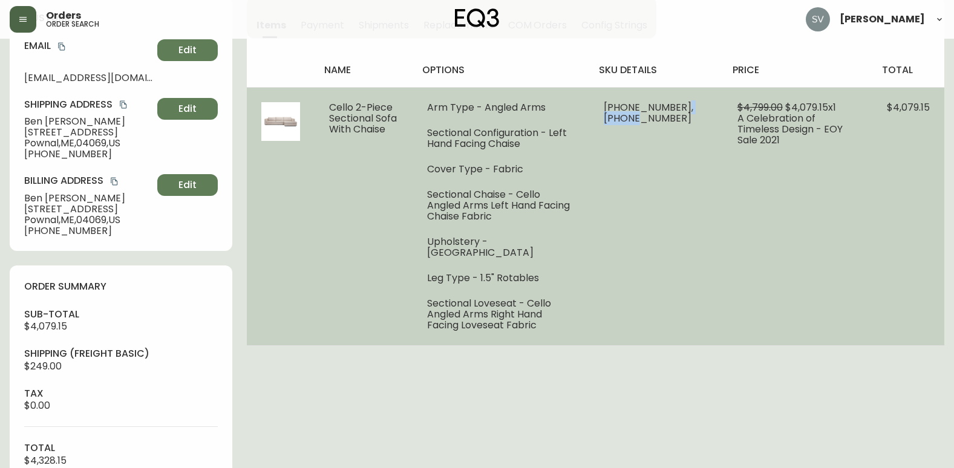
scroll to position [181, 0]
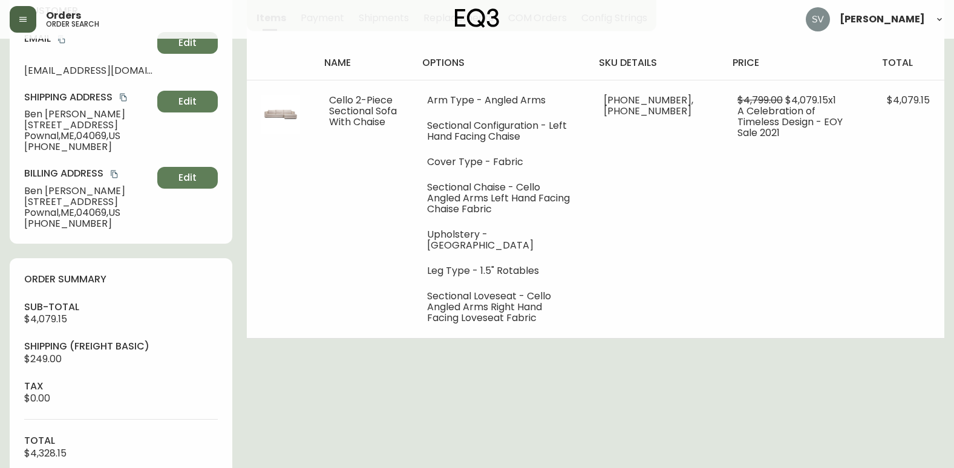
click at [529, 374] on div "Order # 4080973 [DATE] 7:55 am from US_EN Print Invoice Inject into ERP order s…" at bounding box center [477, 403] width 935 height 1073
click at [848, 374] on div "Order # 4080973 [DATE] 7:55 am from US_EN Print Invoice Inject into ERP order s…" at bounding box center [477, 403] width 935 height 1073
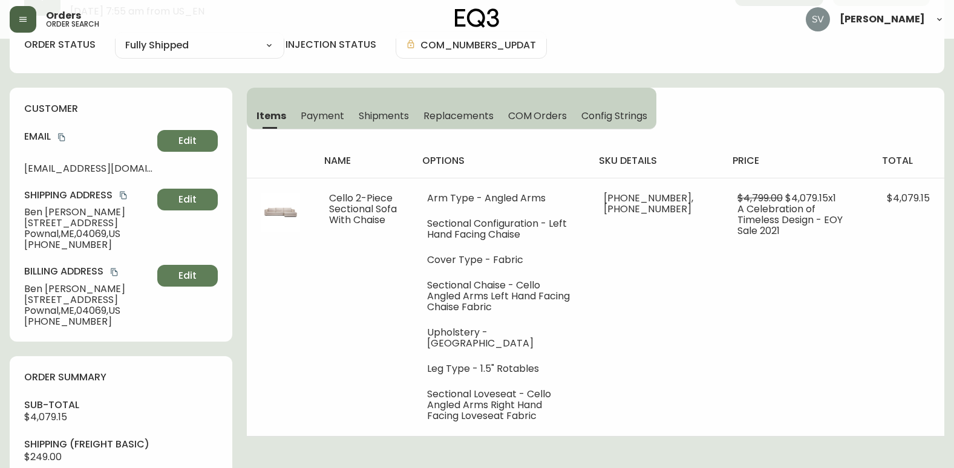
scroll to position [0, 0]
